Goal: Information Seeking & Learning: Check status

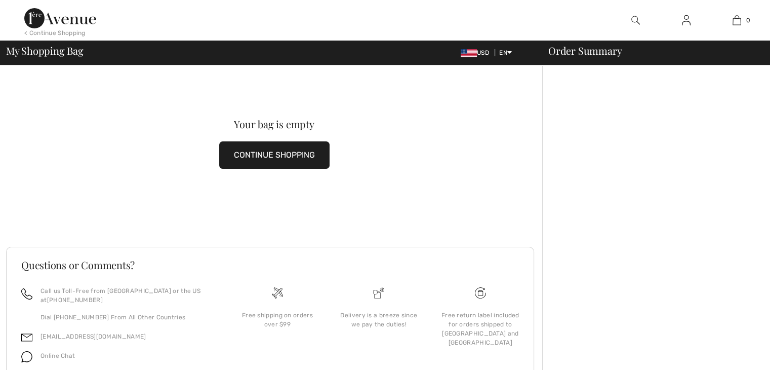
click at [689, 21] on img at bounding box center [686, 20] width 9 height 12
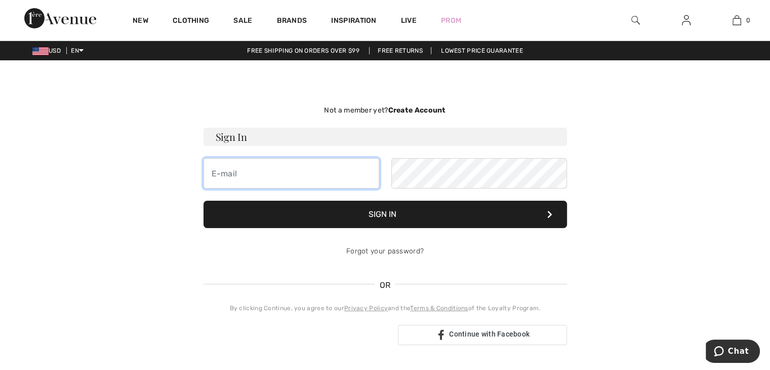
click at [278, 172] on input "email" at bounding box center [292, 173] width 176 height 30
type input "[EMAIL_ADDRESS][DOMAIN_NAME]"
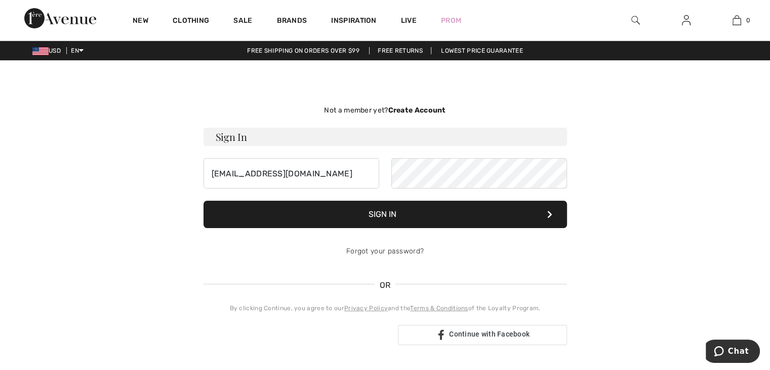
click at [383, 212] on button "Sign In" at bounding box center [386, 214] width 364 height 27
click at [383, 210] on button "Sign In" at bounding box center [386, 214] width 364 height 27
click at [387, 175] on div "zurainbow7@gmail.com" at bounding box center [386, 173] width 364 height 30
click at [390, 212] on button "Sign In" at bounding box center [386, 214] width 364 height 27
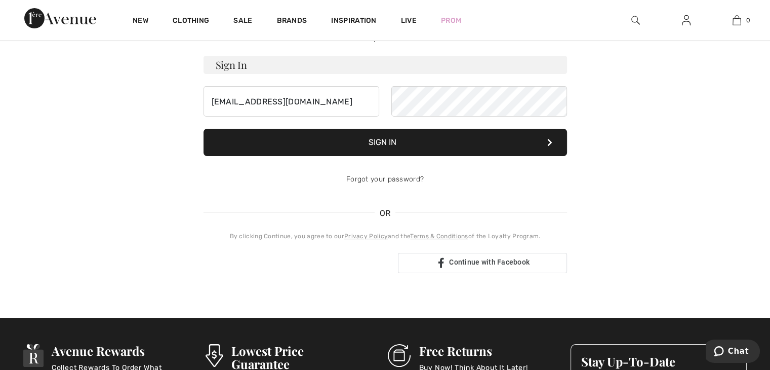
scroll to position [73, 0]
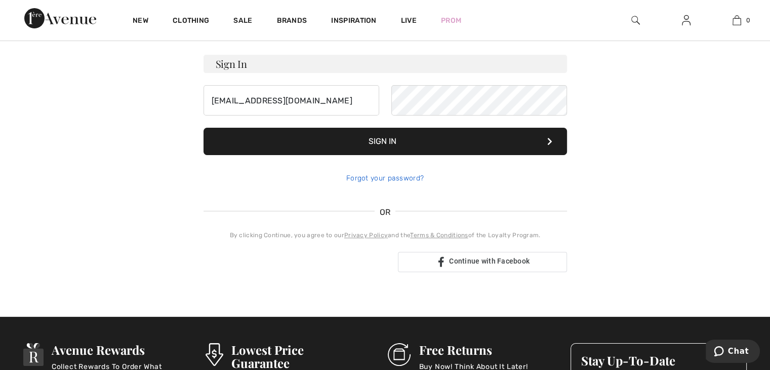
click at [389, 177] on link "Forgot your password?" at bounding box center [384, 178] width 77 height 9
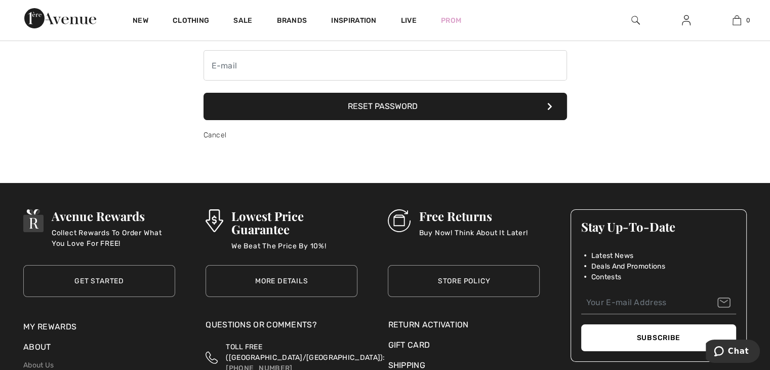
click at [551, 107] on icon at bounding box center [549, 106] width 5 height 8
click at [81, 19] on img at bounding box center [60, 18] width 72 height 20
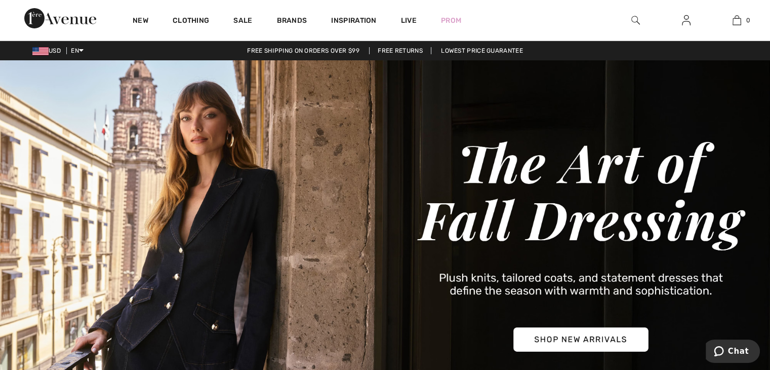
click at [682, 21] on img at bounding box center [686, 20] width 9 height 12
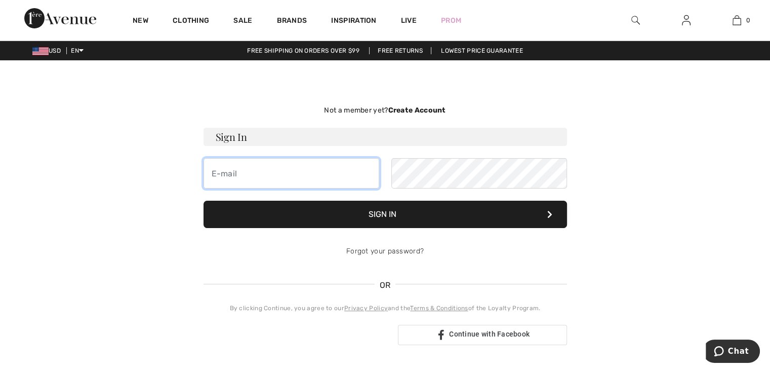
click at [216, 172] on input "email" at bounding box center [292, 173] width 176 height 30
type input "[EMAIL_ADDRESS][DOMAIN_NAME]"
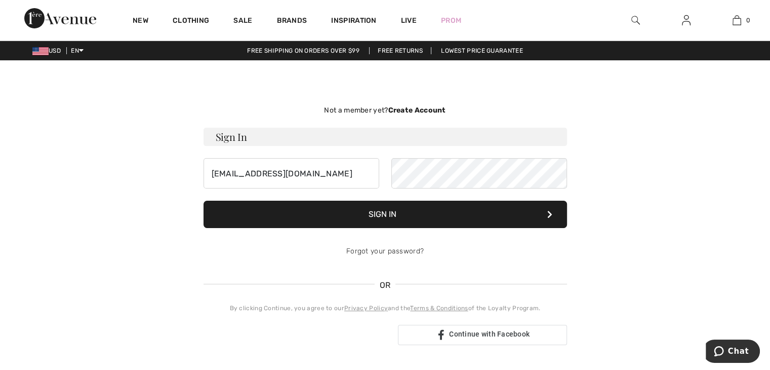
click at [379, 213] on button "Sign In" at bounding box center [386, 214] width 364 height 27
click at [359, 251] on link "Forgot your password?" at bounding box center [384, 251] width 77 height 9
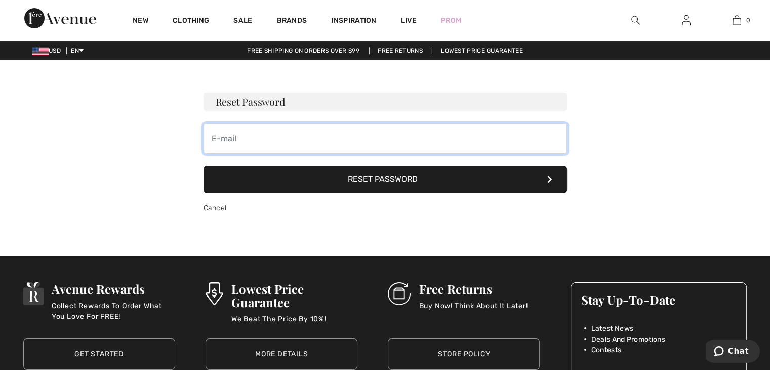
click at [240, 134] on input "email" at bounding box center [386, 138] width 364 height 30
type input "[EMAIL_ADDRESS][DOMAIN_NAME]"
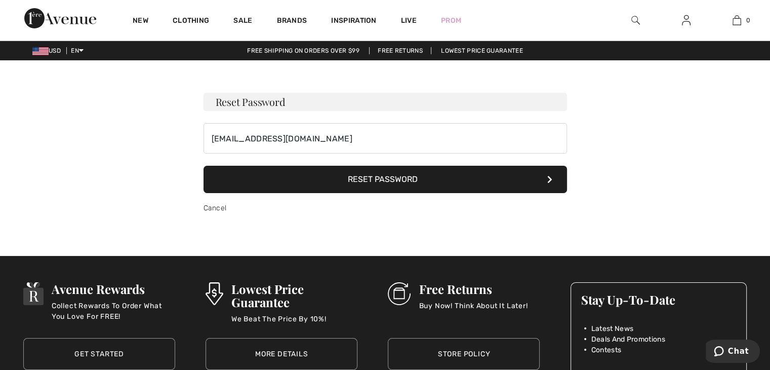
click at [392, 178] on button "Reset Password" at bounding box center [386, 179] width 364 height 27
click at [685, 20] on img at bounding box center [686, 20] width 9 height 12
click at [685, 17] on img at bounding box center [686, 20] width 9 height 12
click at [686, 16] on img at bounding box center [686, 20] width 9 height 12
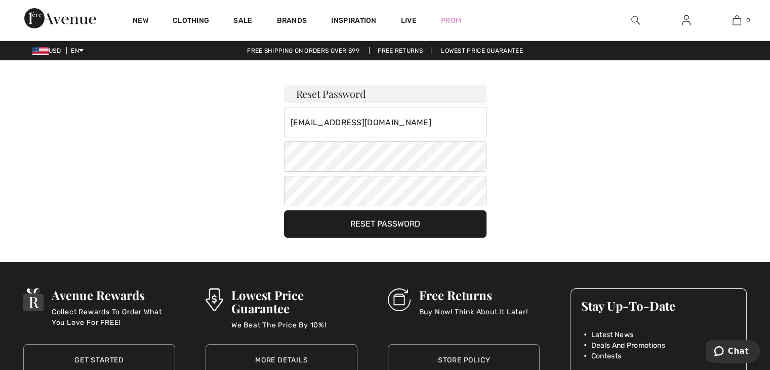
click at [398, 226] on button "Reset Password" at bounding box center [385, 223] width 203 height 27
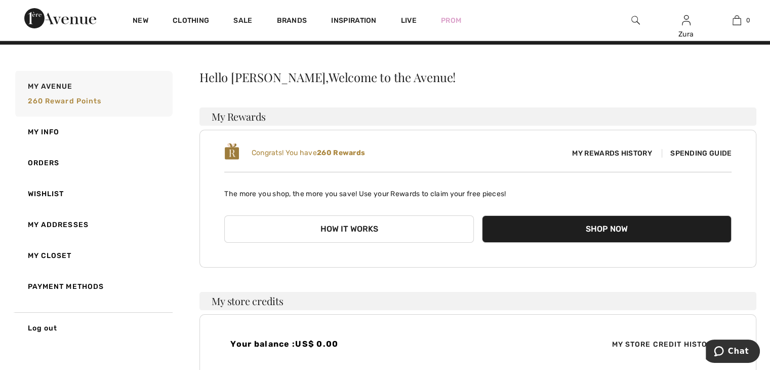
scroll to position [16, 0]
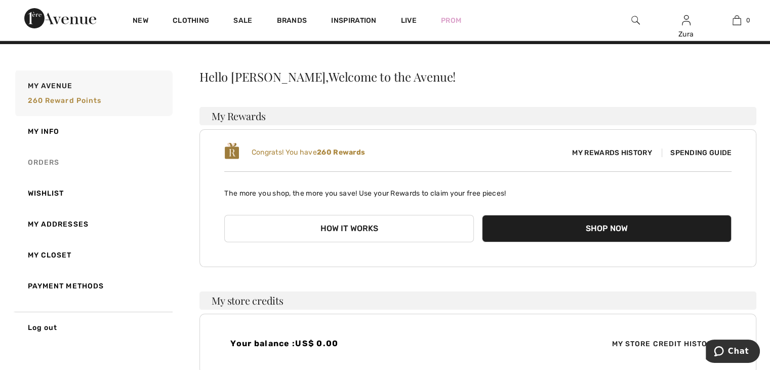
click at [37, 160] on link "Orders" at bounding box center [93, 162] width 160 height 31
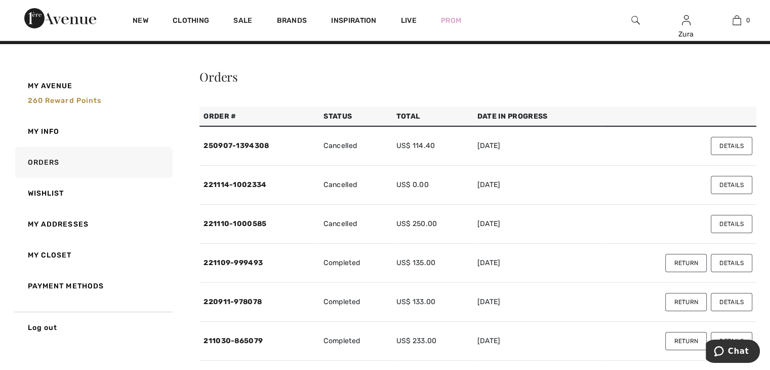
click at [739, 143] on button "Details" at bounding box center [732, 146] width 42 height 18
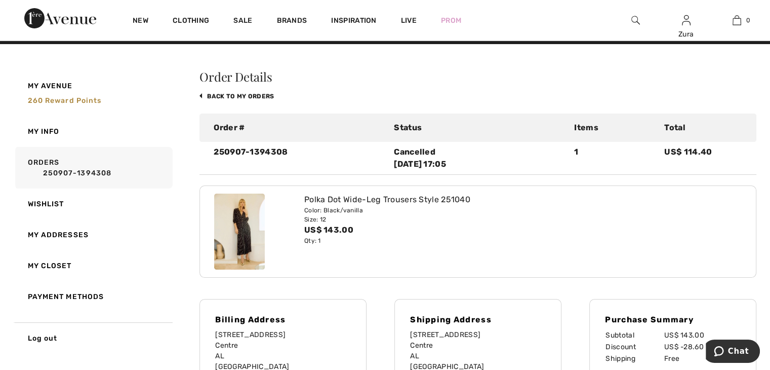
click at [231, 209] on img at bounding box center [239, 231] width 51 height 76
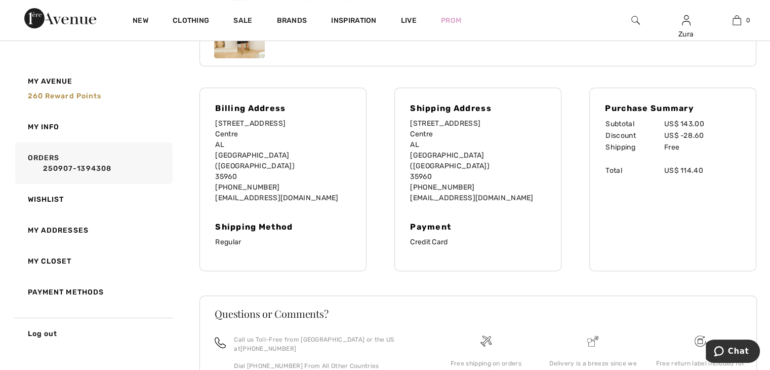
scroll to position [233, 0]
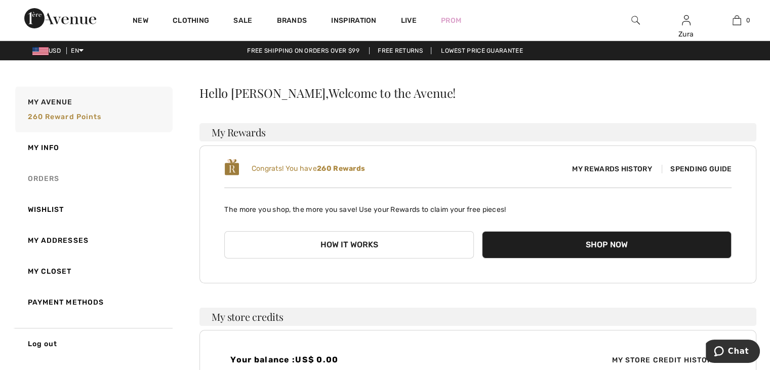
click at [34, 176] on link "Orders" at bounding box center [93, 178] width 160 height 31
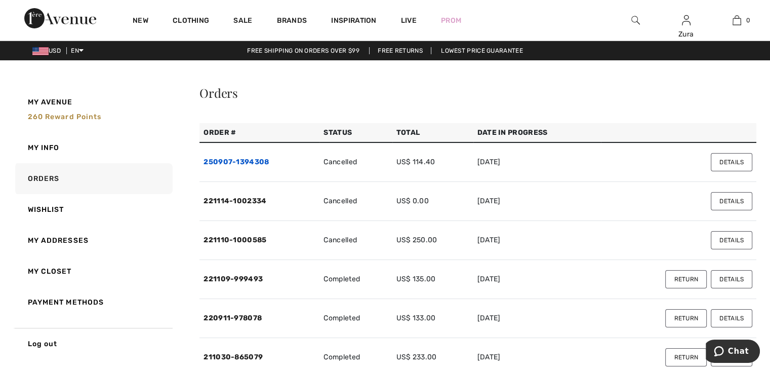
click at [247, 160] on link "250907-1394308" at bounding box center [236, 161] width 65 height 9
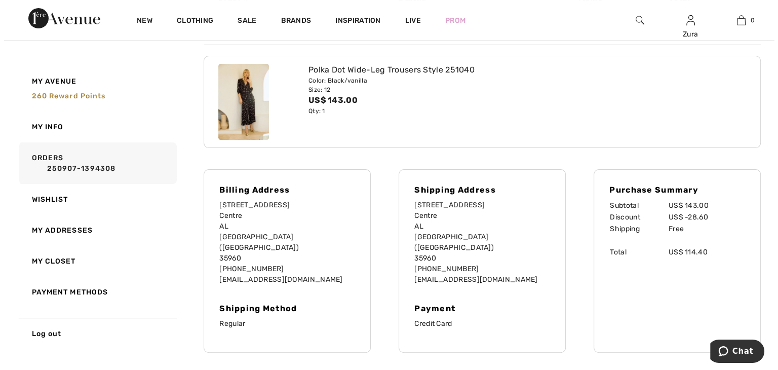
scroll to position [155, 0]
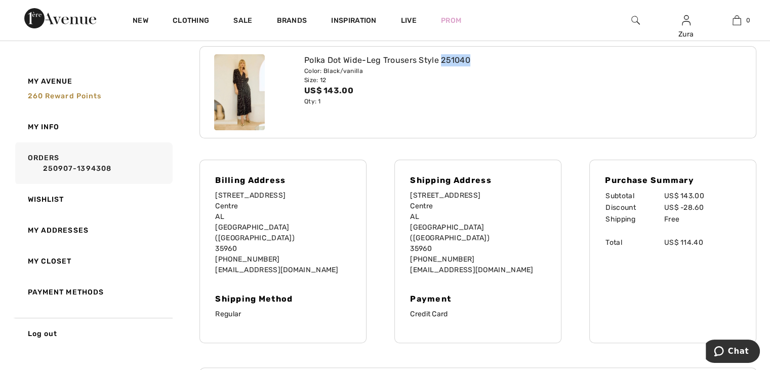
drag, startPoint x: 470, startPoint y: 59, endPoint x: 440, endPoint y: 61, distance: 30.5
click at [440, 61] on div "Polka Dot Wide-Leg Trousers Style 251040" at bounding box center [455, 60] width 303 height 12
copy div "251040"
click at [637, 17] on img at bounding box center [635, 20] width 9 height 12
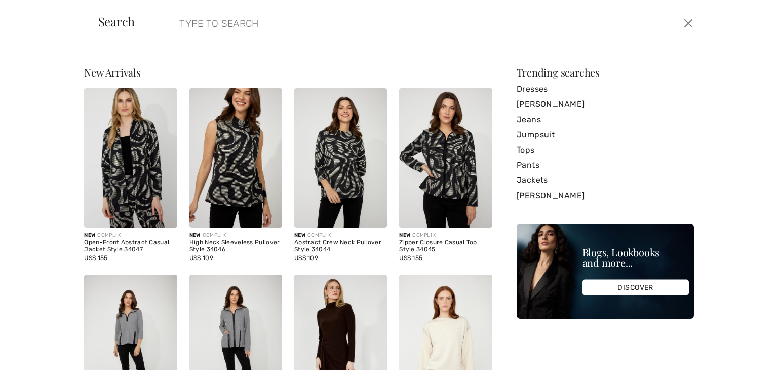
paste input "251040"
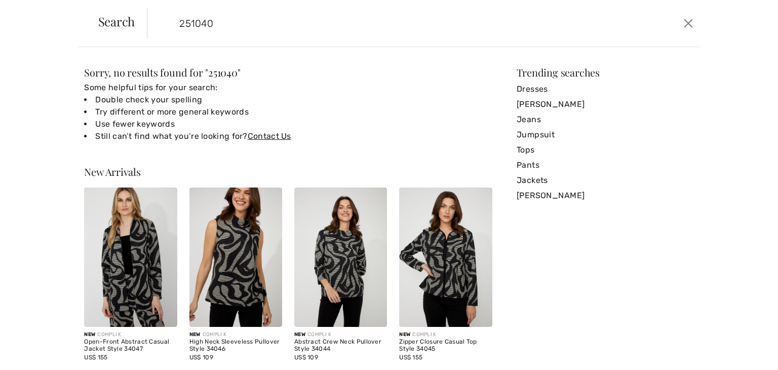
type input "251040"
click at [123, 19] on span "Search" at bounding box center [116, 21] width 37 height 12
click at [236, 27] on input "251040" at bounding box center [363, 23] width 382 height 30
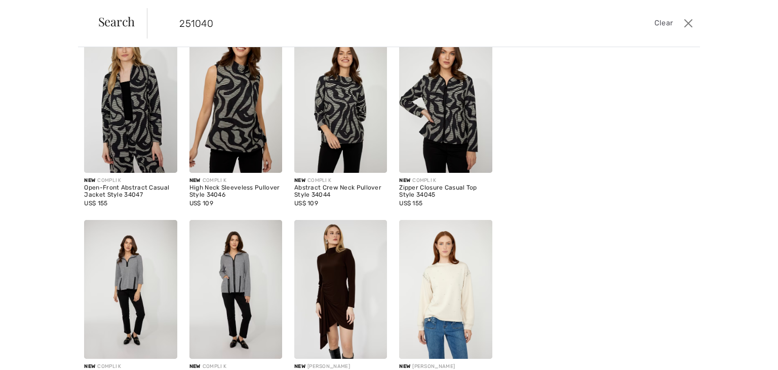
scroll to position [205, 0]
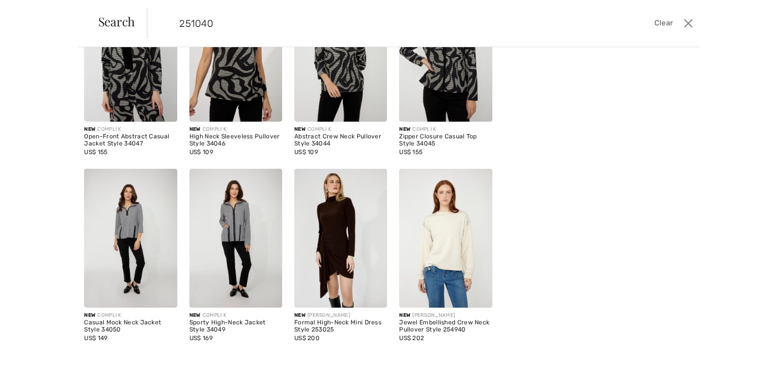
click at [236, 225] on img at bounding box center [235, 238] width 93 height 139
click at [250, 195] on img at bounding box center [235, 238] width 93 height 139
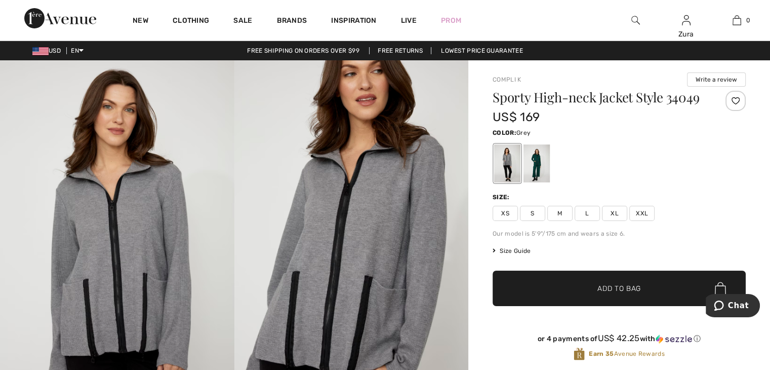
click at [635, 16] on img at bounding box center [635, 20] width 9 height 12
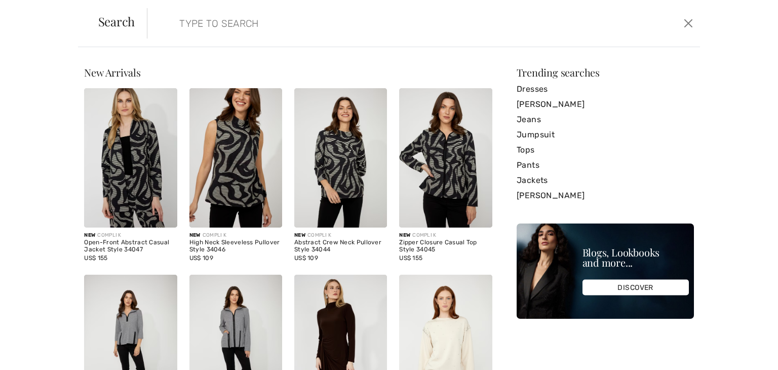
paste input "251040"
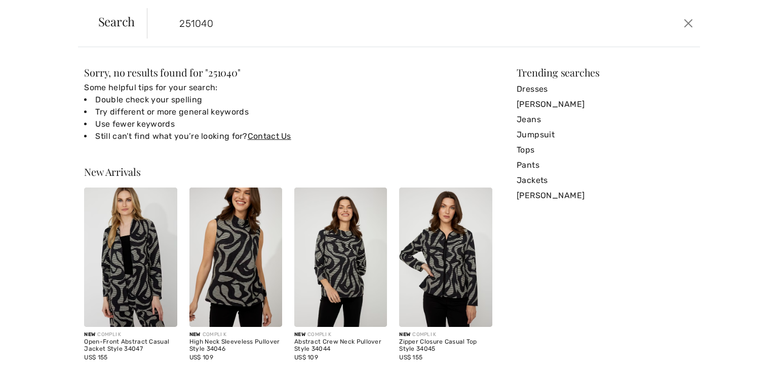
type input "251040"
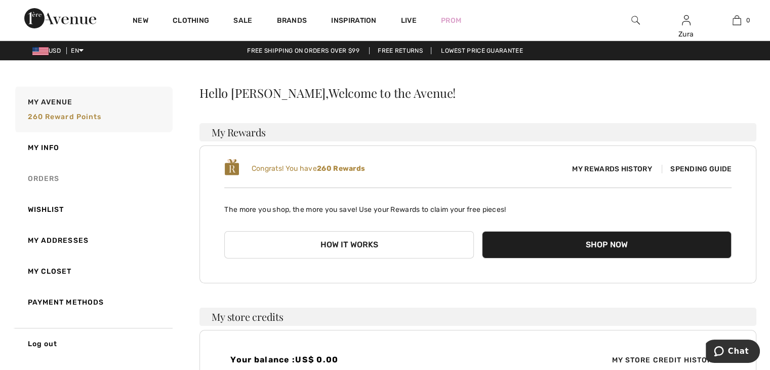
click at [48, 171] on link "Orders" at bounding box center [93, 178] width 160 height 31
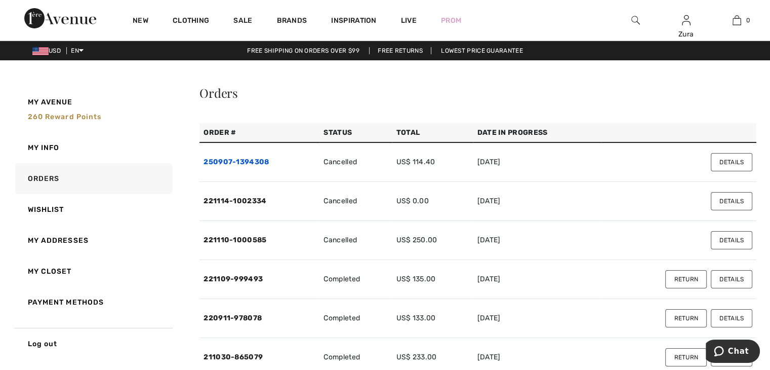
click at [250, 162] on link "250907-1394308" at bounding box center [236, 161] width 65 height 9
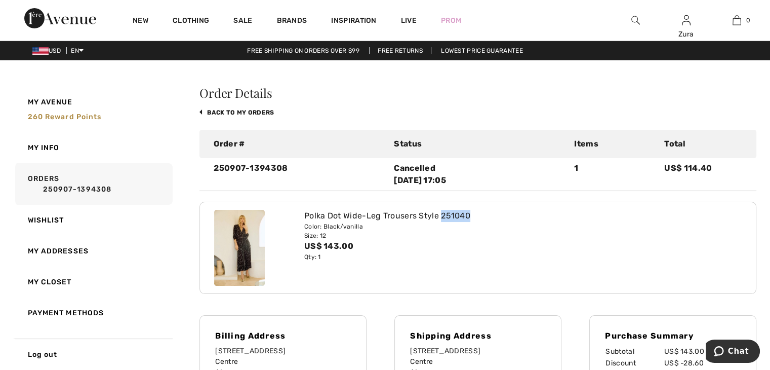
drag, startPoint x: 440, startPoint y: 215, endPoint x: 472, endPoint y: 213, distance: 31.9
click at [472, 213] on div "Polka Dot Wide-Leg Trousers Style 251040" at bounding box center [455, 216] width 303 height 12
copy div "251040"
click at [637, 20] on img at bounding box center [635, 20] width 9 height 12
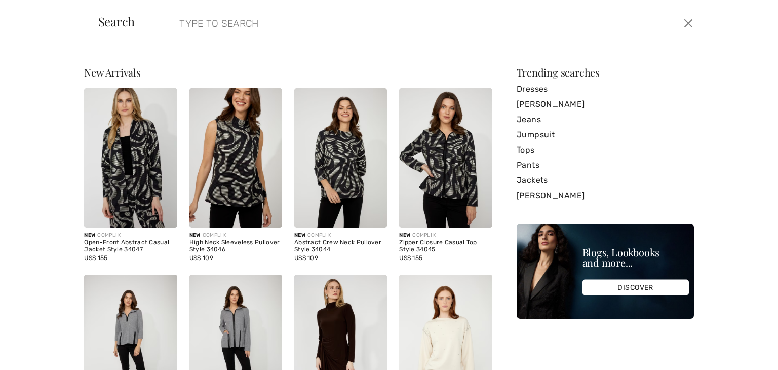
paste input "251040"
type input "251040"
